Goal: Information Seeking & Learning: Learn about a topic

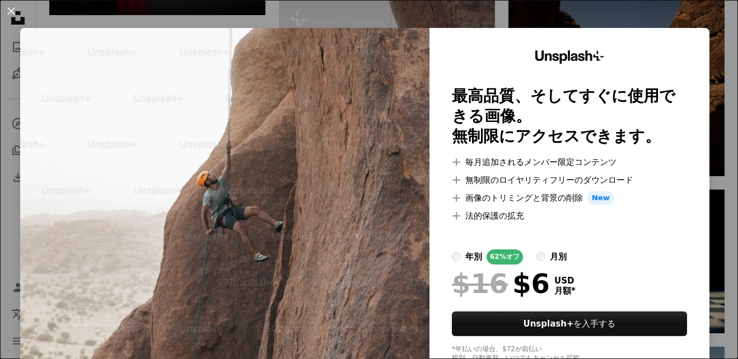
scroll to position [54, 0]
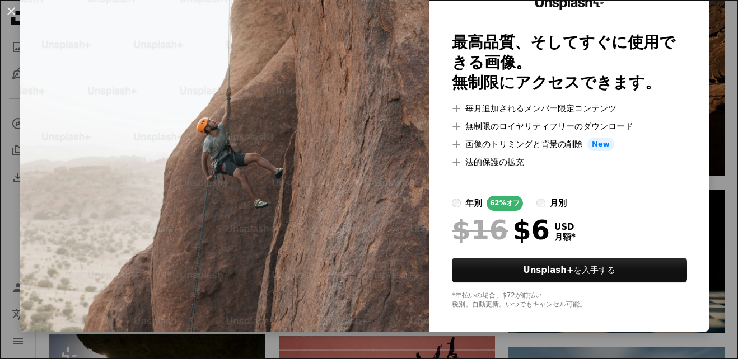
click at [259, 208] on img at bounding box center [224, 153] width 409 height 358
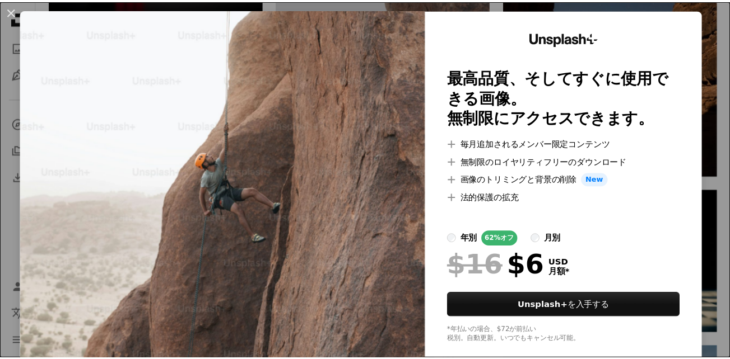
scroll to position [0, 0]
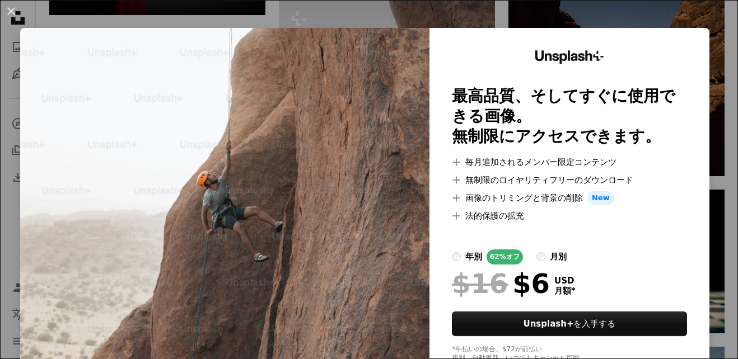
click at [338, 86] on img at bounding box center [224, 207] width 409 height 358
click at [256, 99] on img at bounding box center [224, 207] width 409 height 358
click at [11, 10] on button "An X shape" at bounding box center [10, 10] width 13 height 13
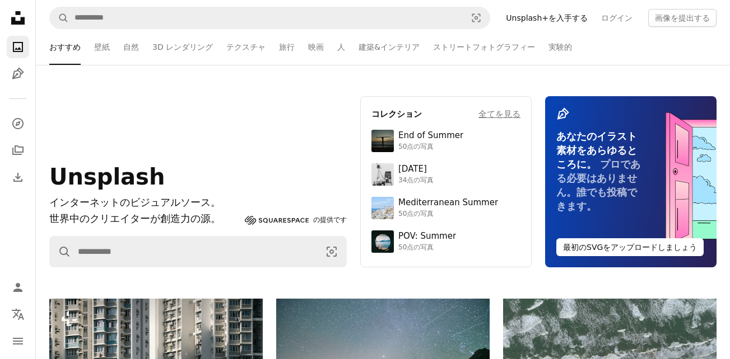
click at [565, 18] on link "Unsplash+を入手する" at bounding box center [546, 18] width 95 height 18
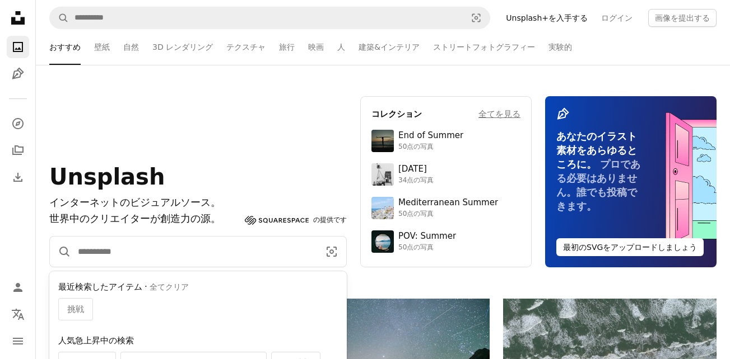
click at [122, 255] on input "サイト内でビジュアルを探す" at bounding box center [194, 252] width 246 height 30
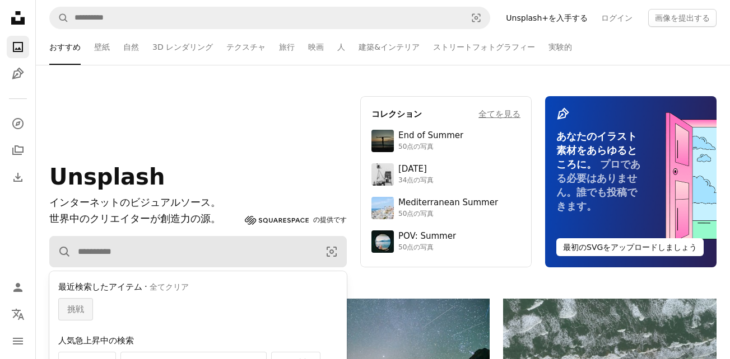
click at [85, 318] on div "挑戦" at bounding box center [75, 309] width 35 height 22
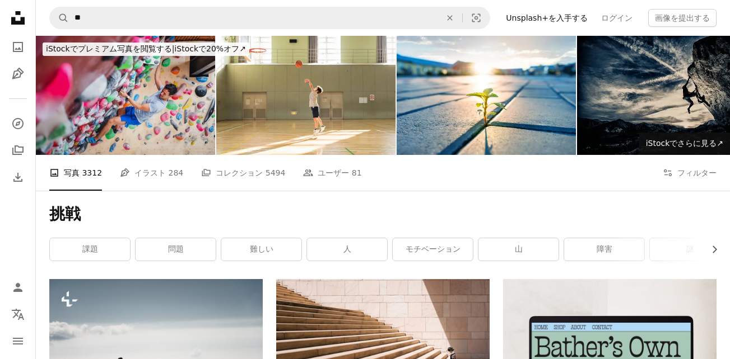
click at [173, 133] on img at bounding box center [125, 95] width 179 height 119
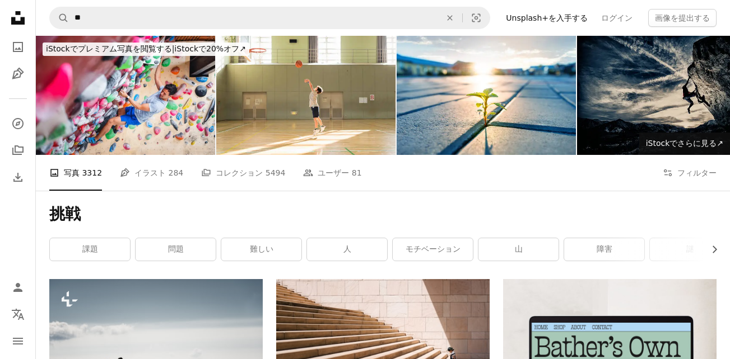
click at [590, 247] on link "障害" at bounding box center [604, 250] width 80 height 22
